Goal: Check status: Check status

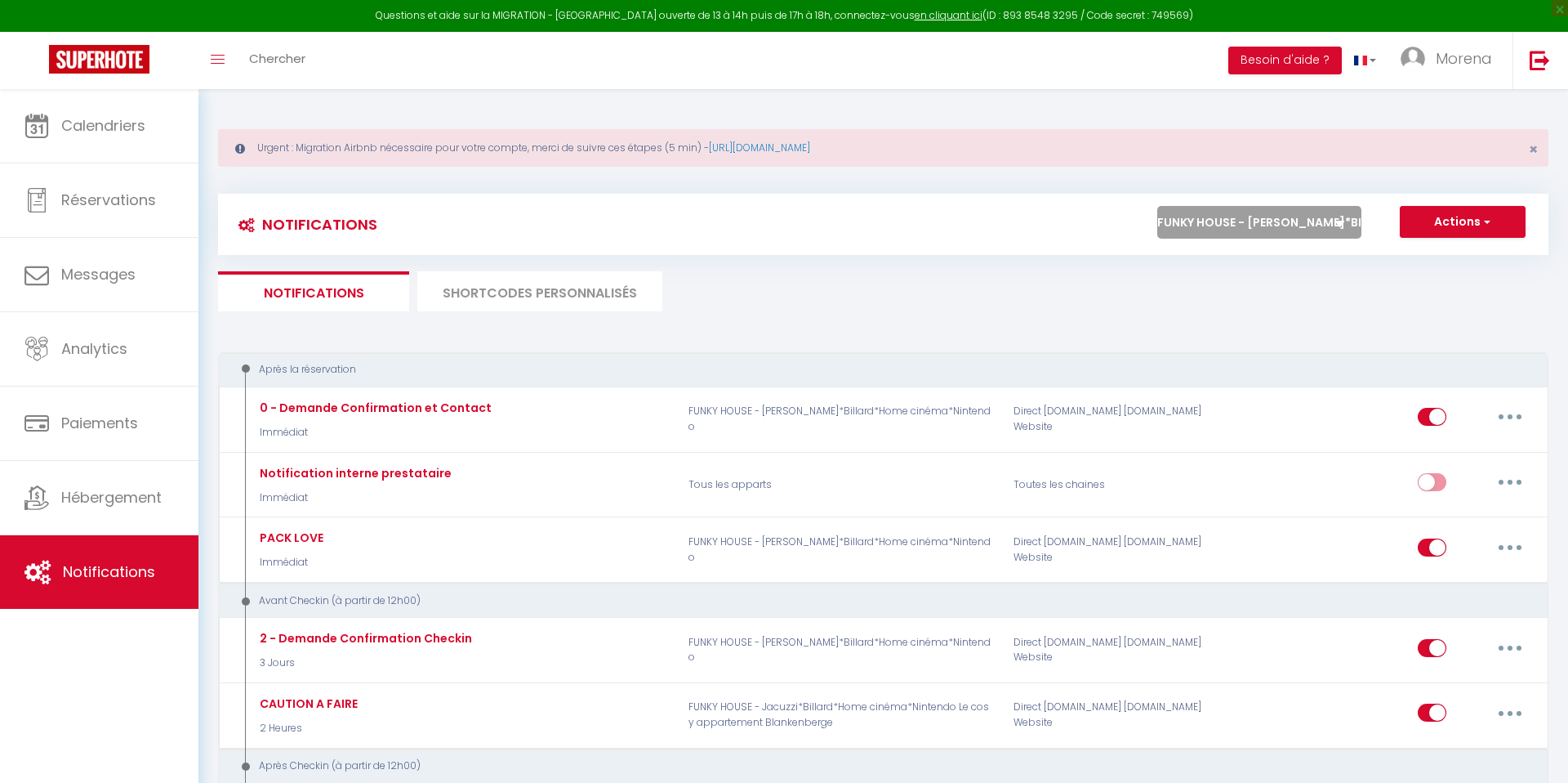
select select "37917"
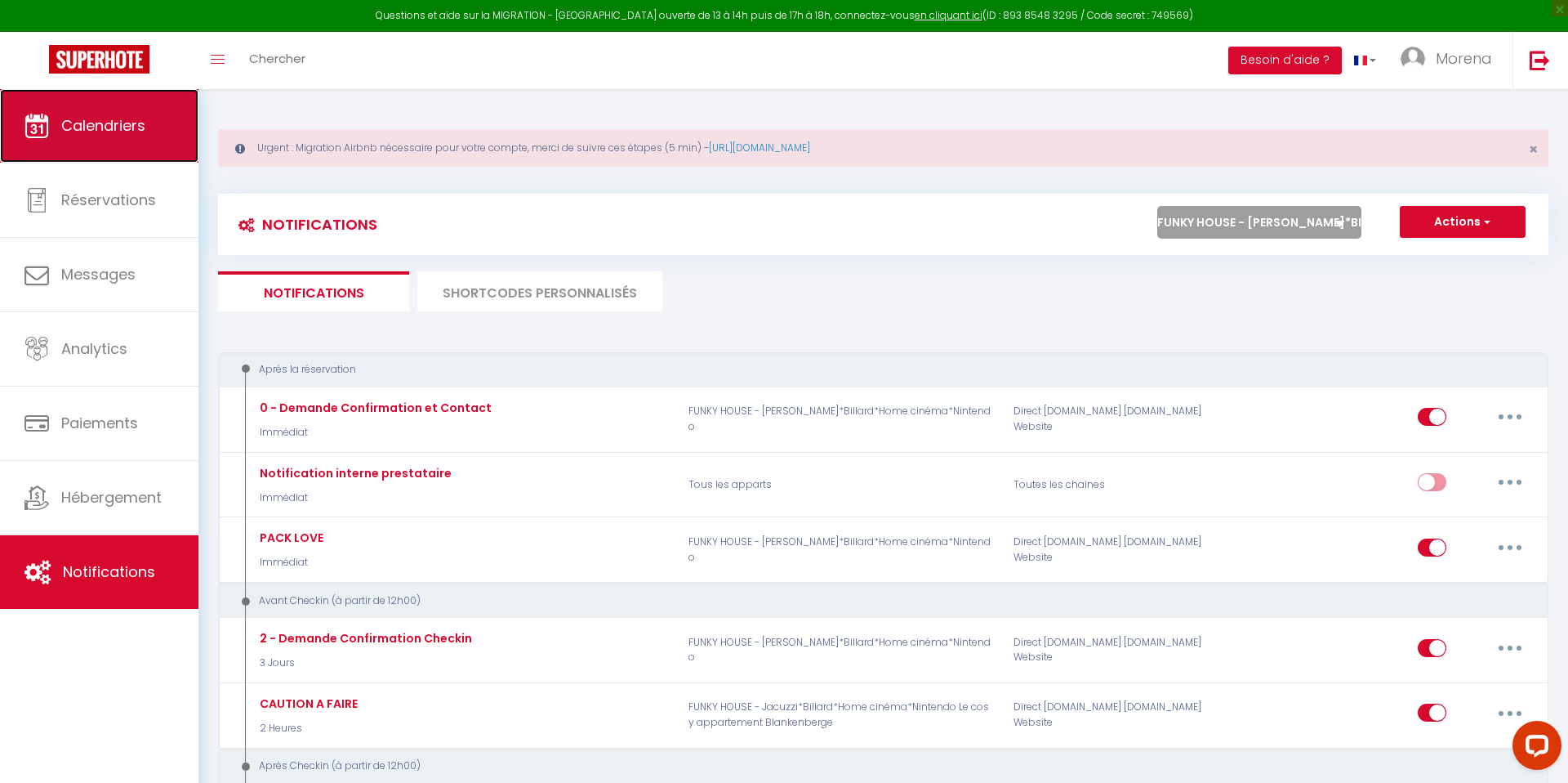
click at [113, 110] on link "Calendriers" at bounding box center [99, 126] width 199 height 74
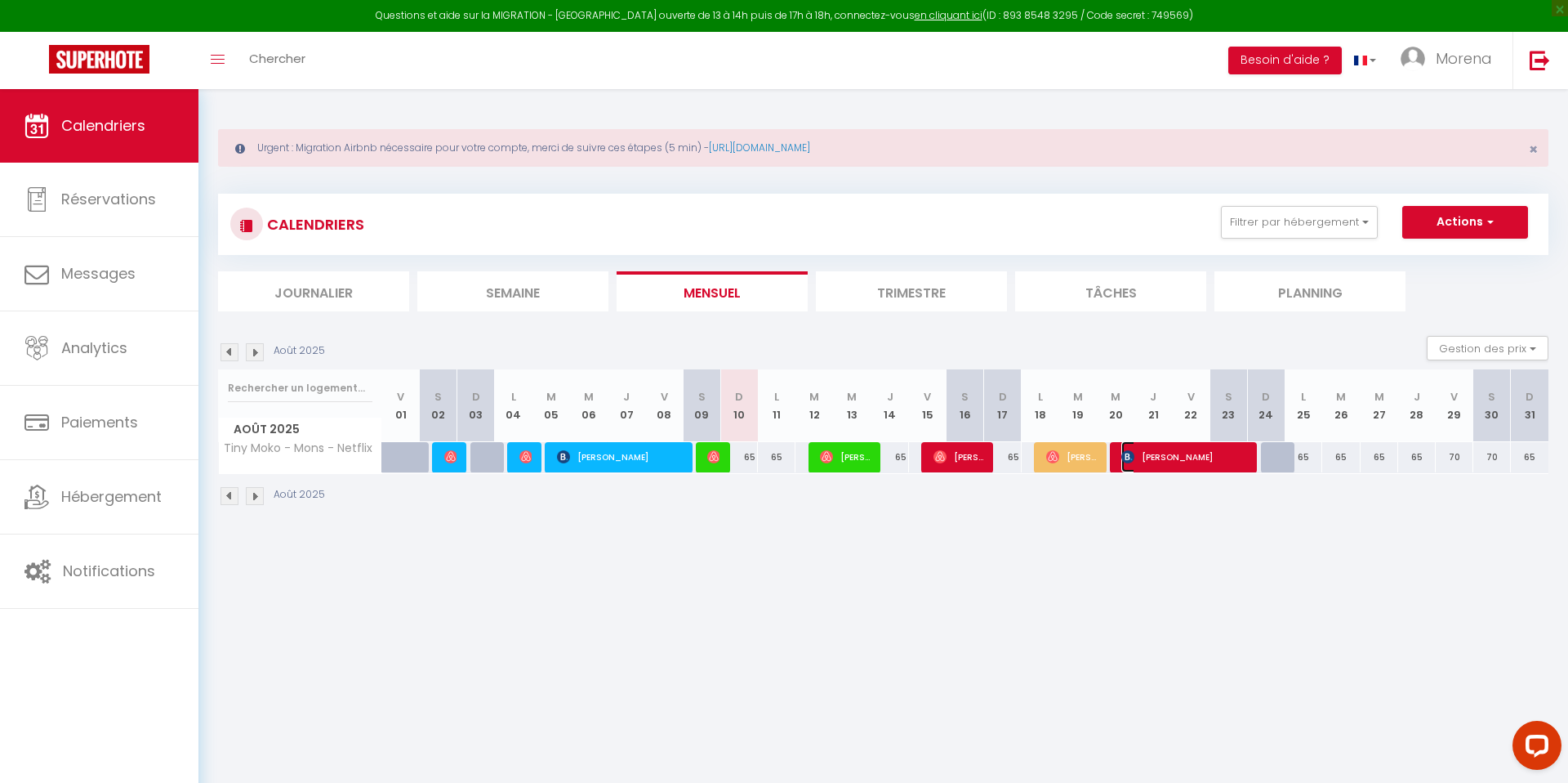
click at [1176, 463] on span "[PERSON_NAME]" at bounding box center [1184, 456] width 125 height 31
select select "OK"
select select "KO"
select select "0"
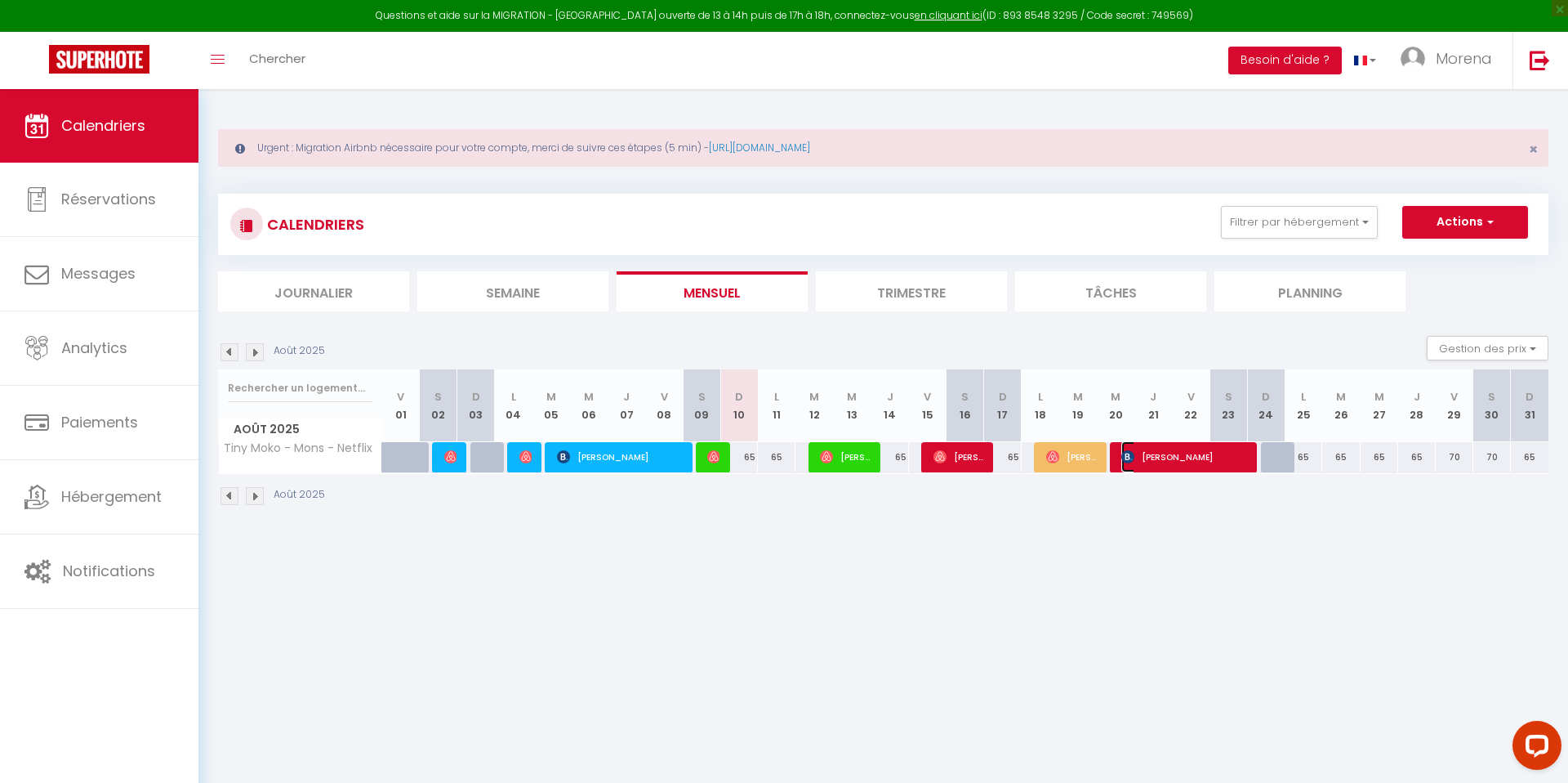
select select "1"
select select
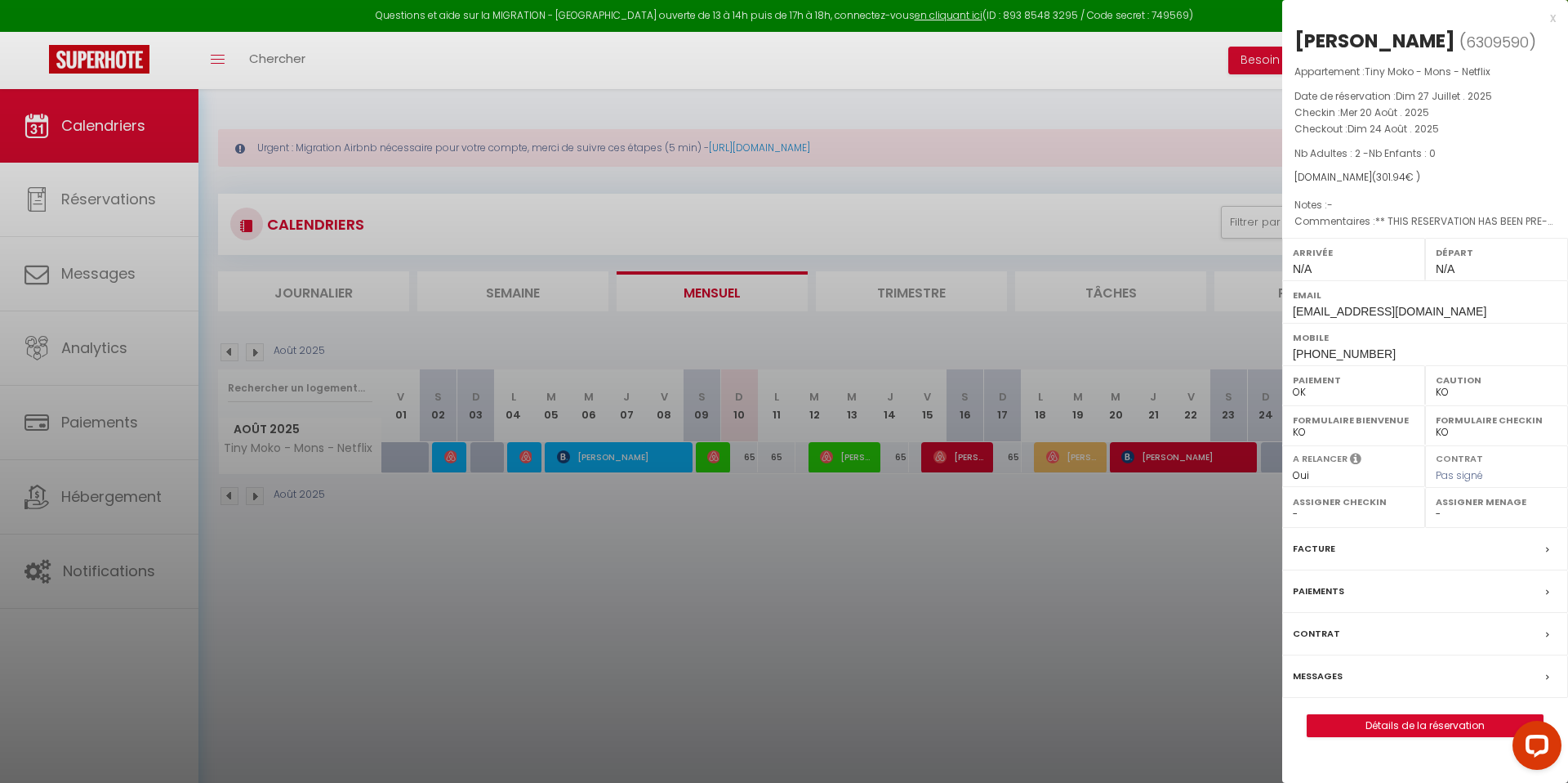
drag, startPoint x: 1366, startPoint y: 175, endPoint x: 1405, endPoint y: 174, distance: 39.0
click at [1405, 174] on span "( 301.94 € )" at bounding box center [1396, 177] width 48 height 14
drag, startPoint x: 1363, startPoint y: 112, endPoint x: 1441, endPoint y: 126, distance: 79.2
click at [1441, 126] on div "Appartement : Tiny Moko - Mons - Netflix Date de réservation : Dim 27 Juillet .…" at bounding box center [1425, 147] width 285 height 167
click at [1471, 171] on div "[DOMAIN_NAME] ( 301.94 € )" at bounding box center [1425, 178] width 261 height 16
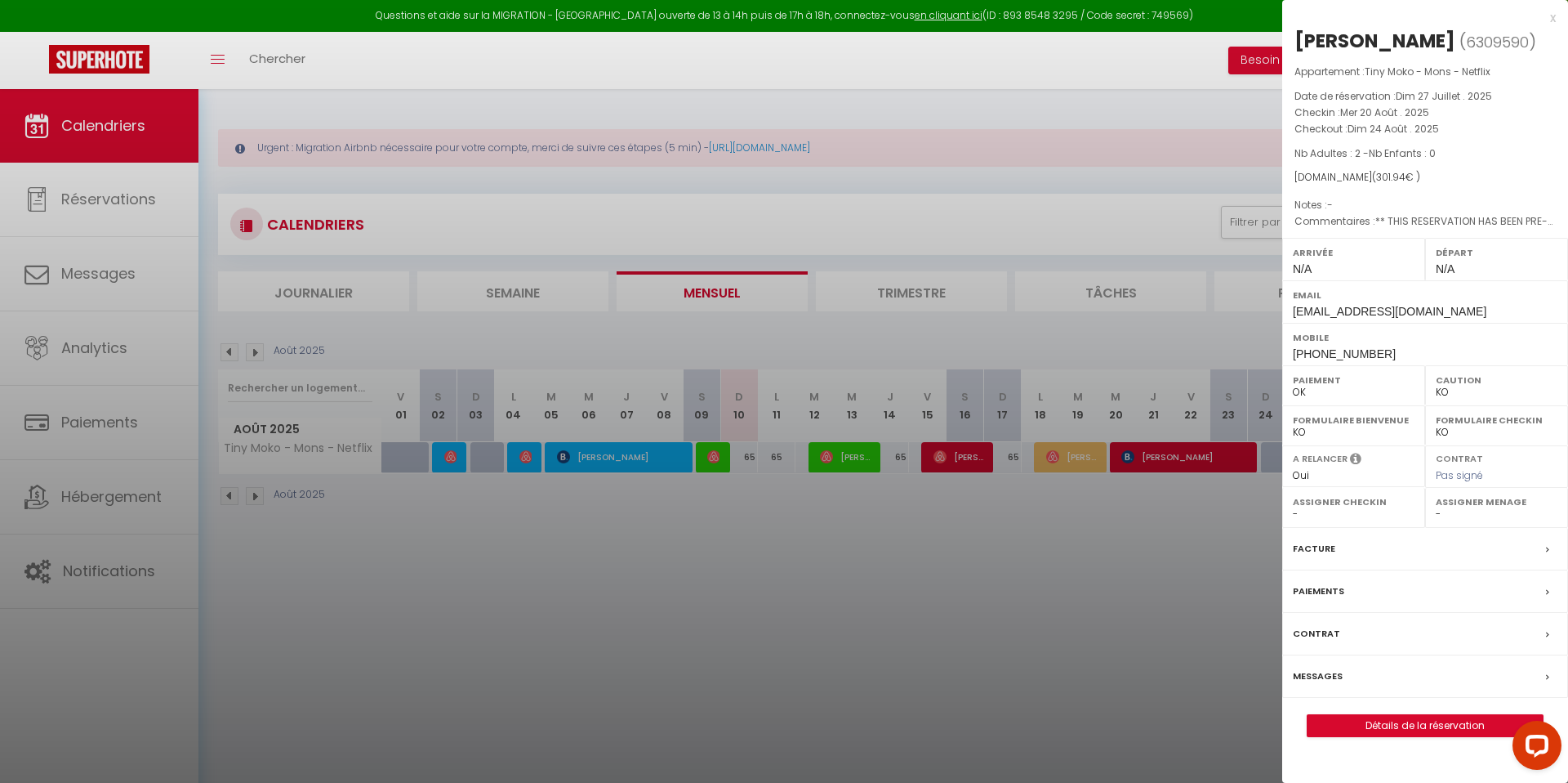
click at [1551, 16] on div "x" at bounding box center [1419, 18] width 273 height 20
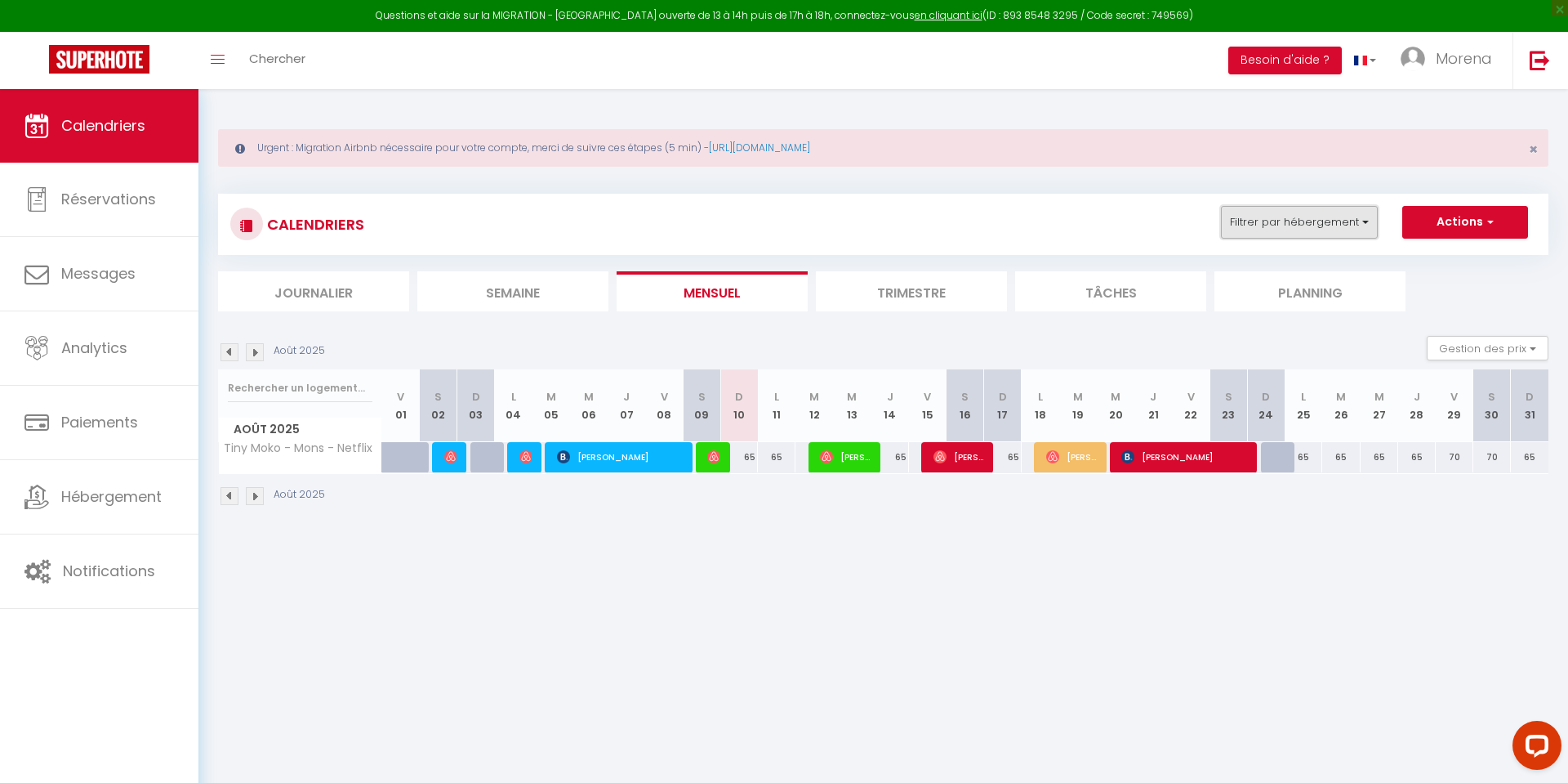
click at [1283, 214] on button "Filtrer par hébergement" at bounding box center [1299, 222] width 157 height 33
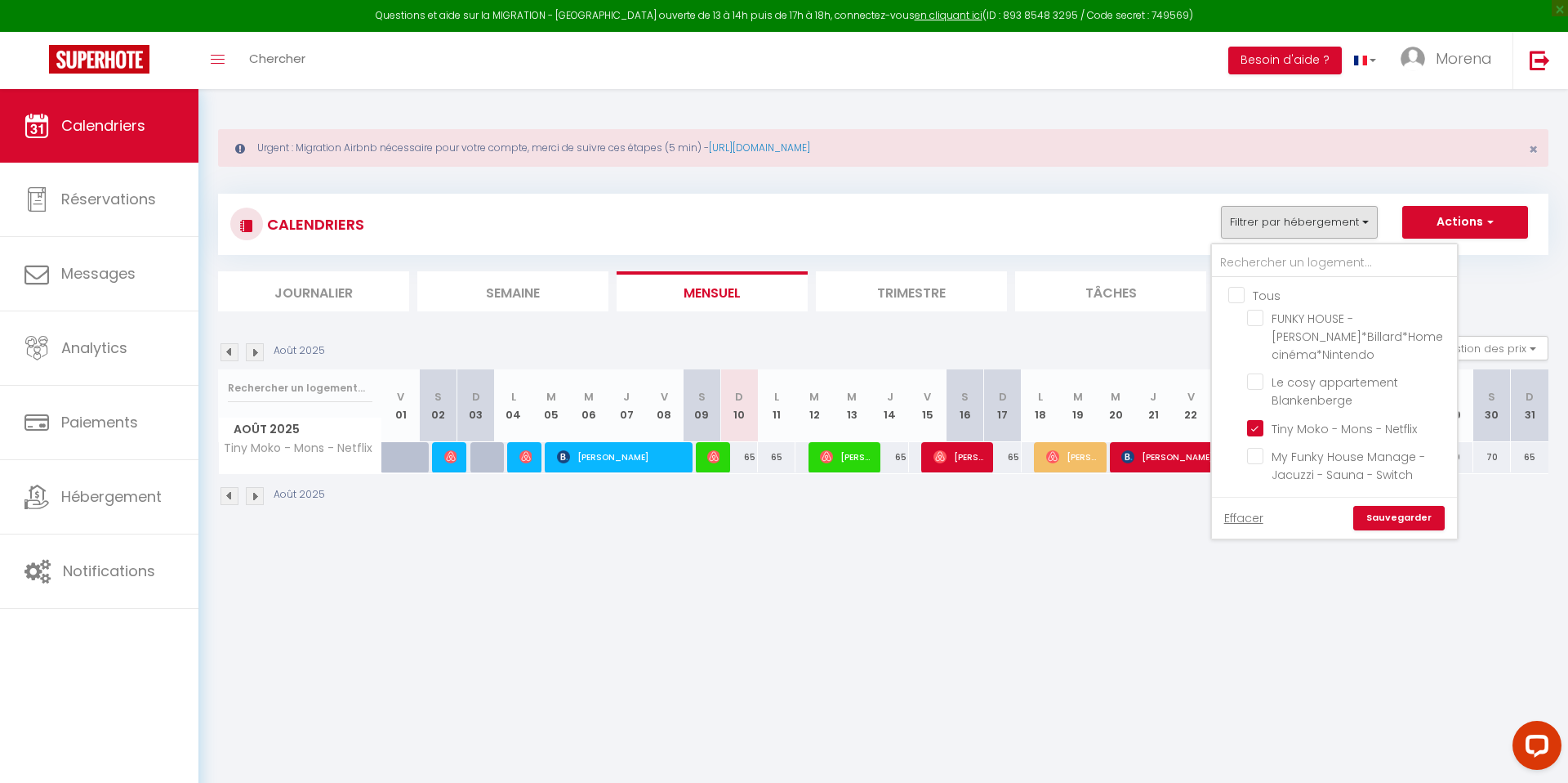
click at [1244, 291] on input "Tous" at bounding box center [1351, 294] width 246 height 16
checkbox input "true"
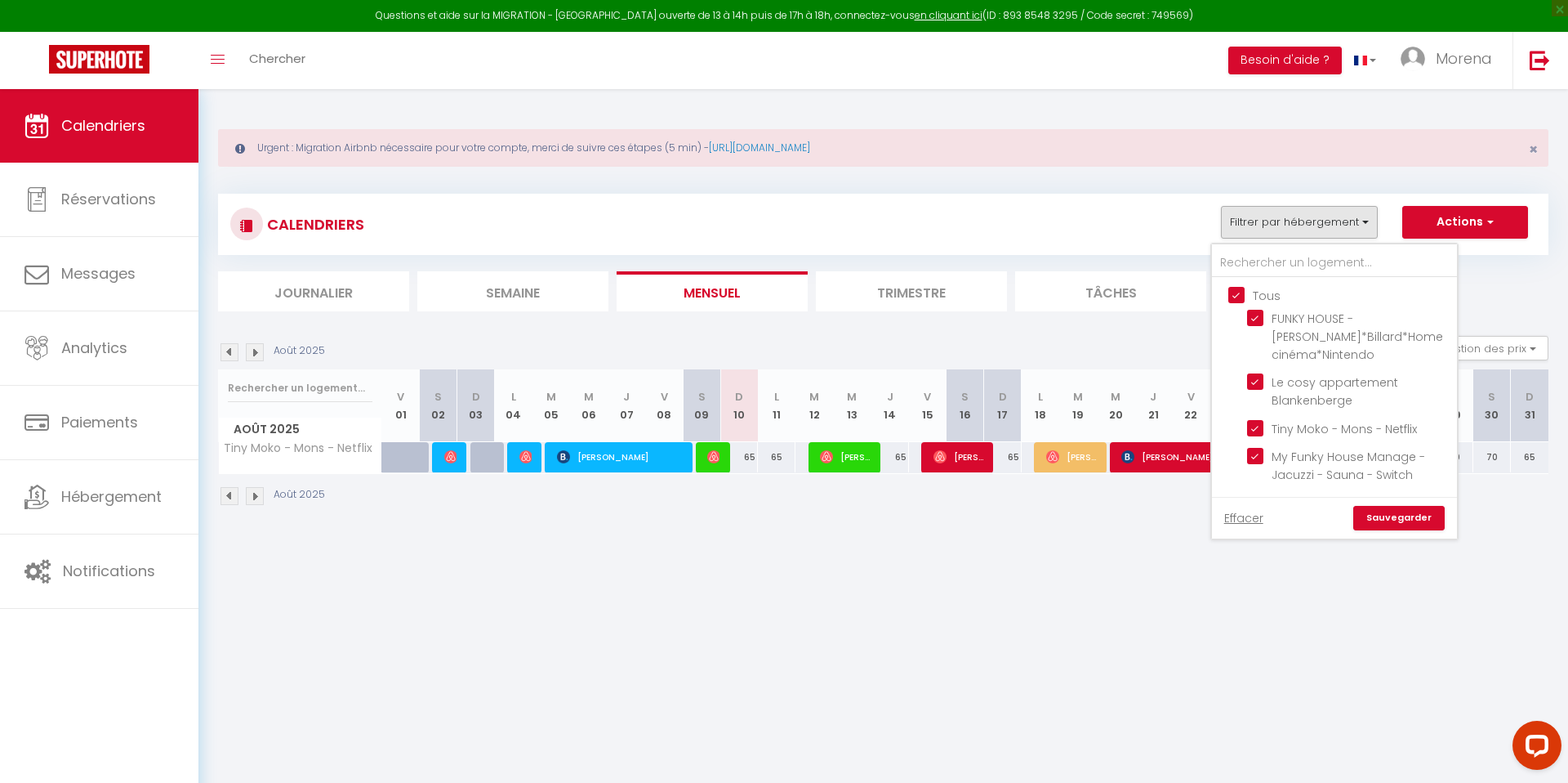
click at [1387, 524] on link "Sauvegarder" at bounding box center [1399, 518] width 92 height 25
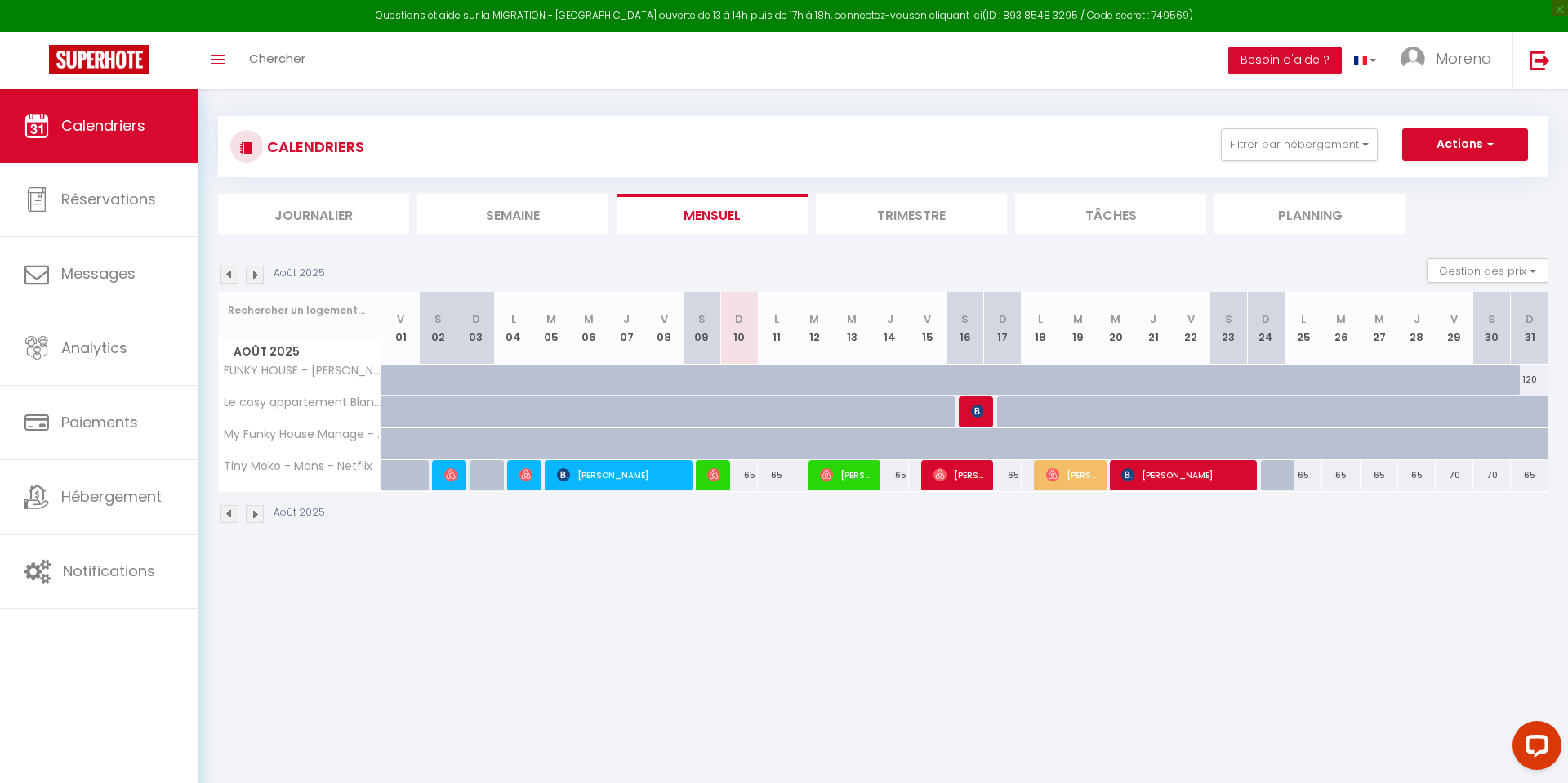
scroll to position [89, 0]
